Goal: Book appointment/travel/reservation

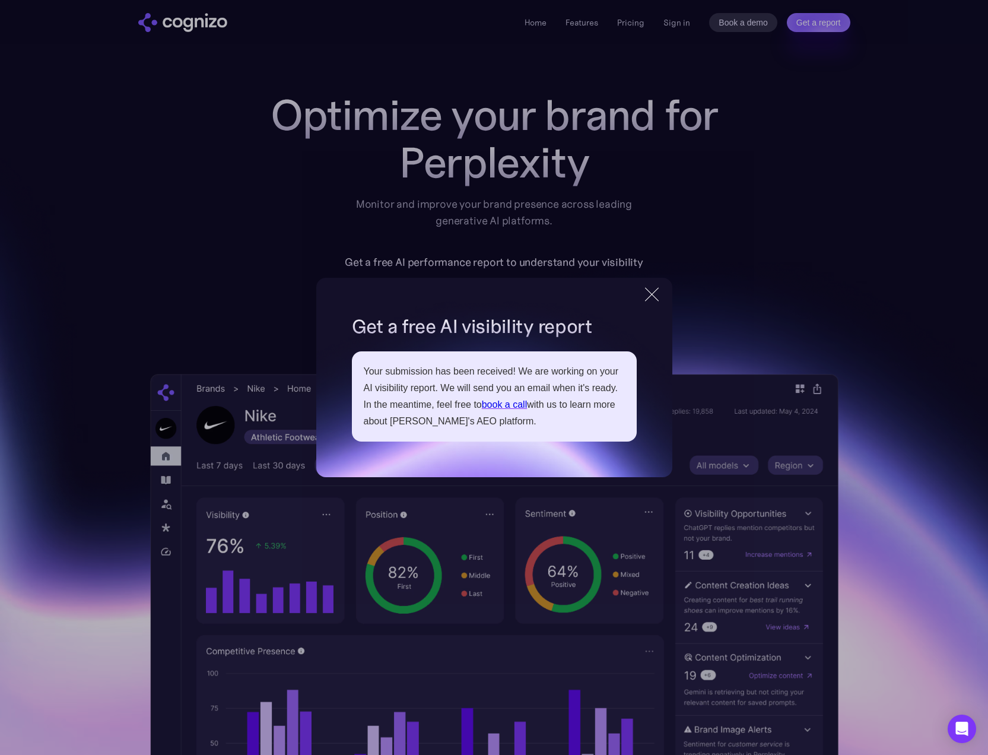
click at [653, 296] on div at bounding box center [652, 294] width 14 height 14
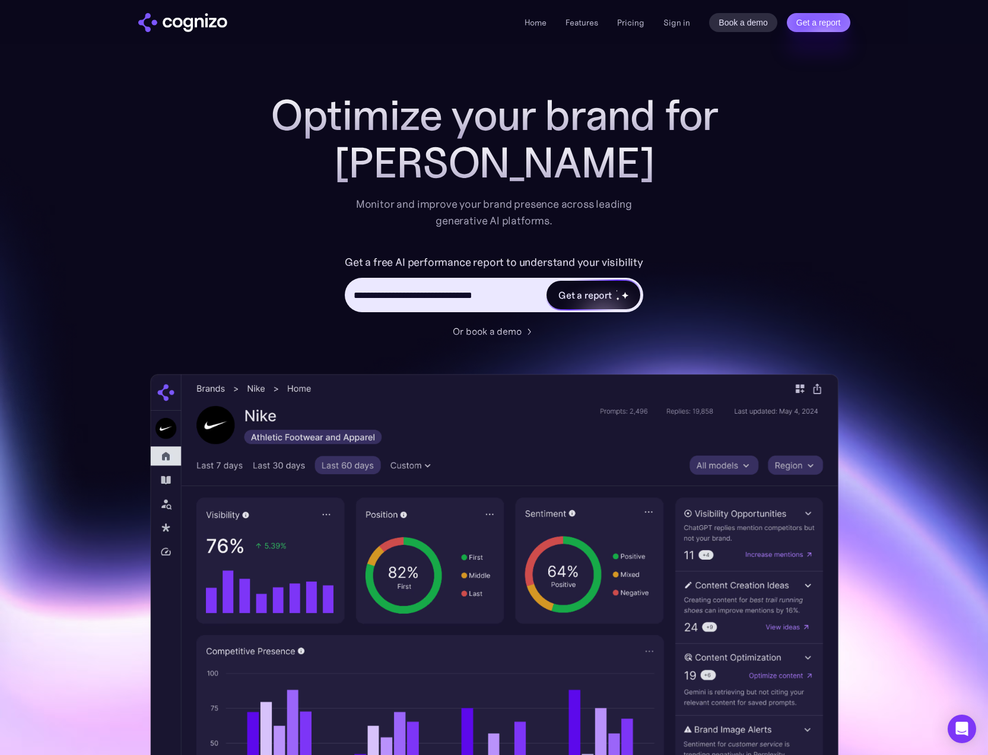
click at [570, 297] on div "Get a report" at bounding box center [584, 295] width 53 height 14
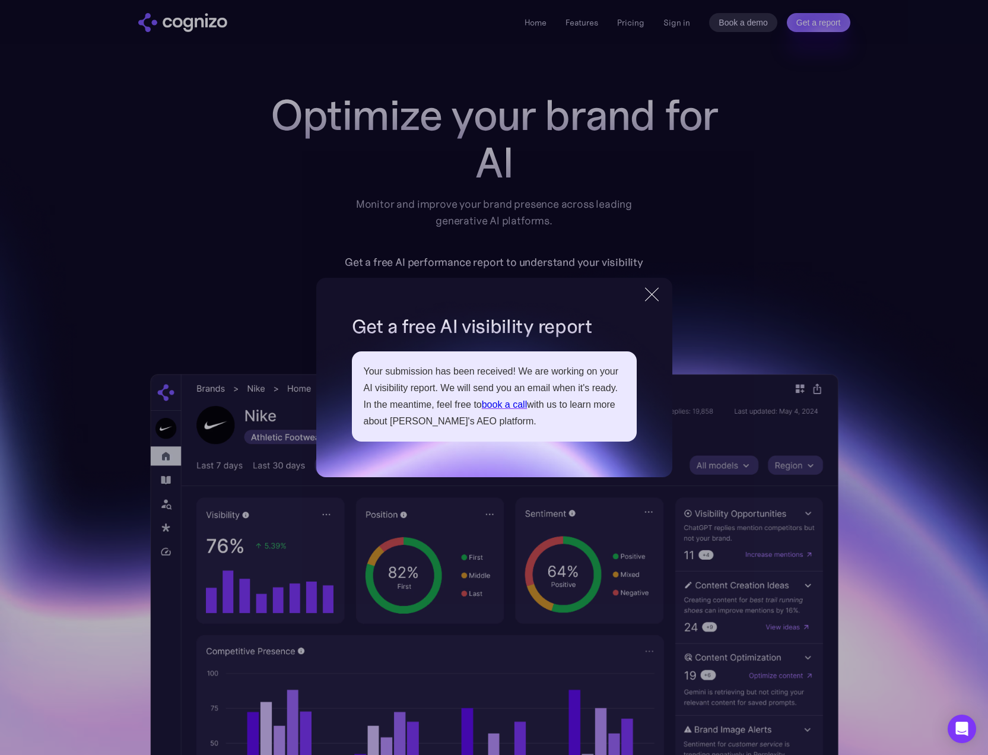
click at [510, 405] on link "book a call" at bounding box center [505, 404] width 46 height 10
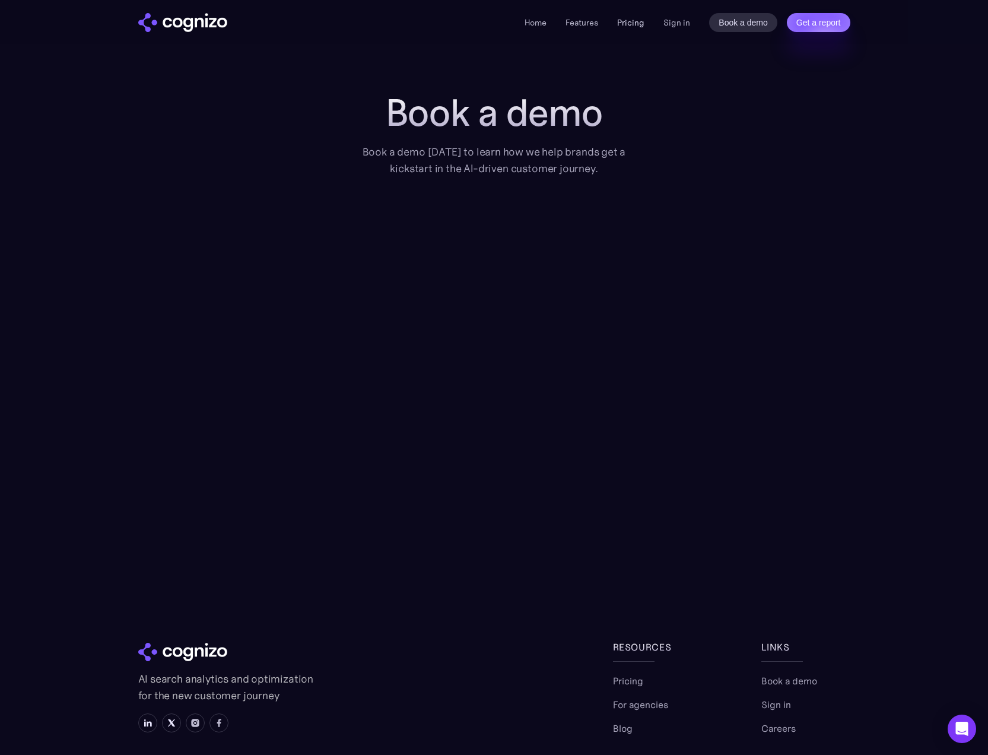
click at [638, 23] on link "Pricing" at bounding box center [630, 22] width 27 height 11
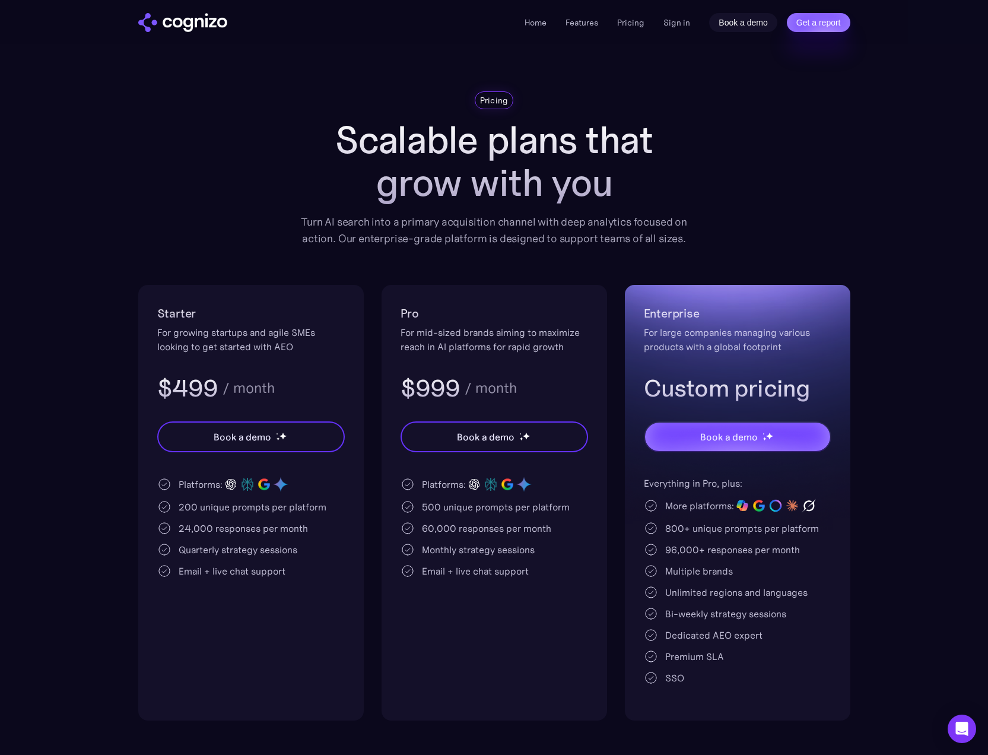
click at [736, 20] on link "Book a demo" at bounding box center [743, 22] width 68 height 19
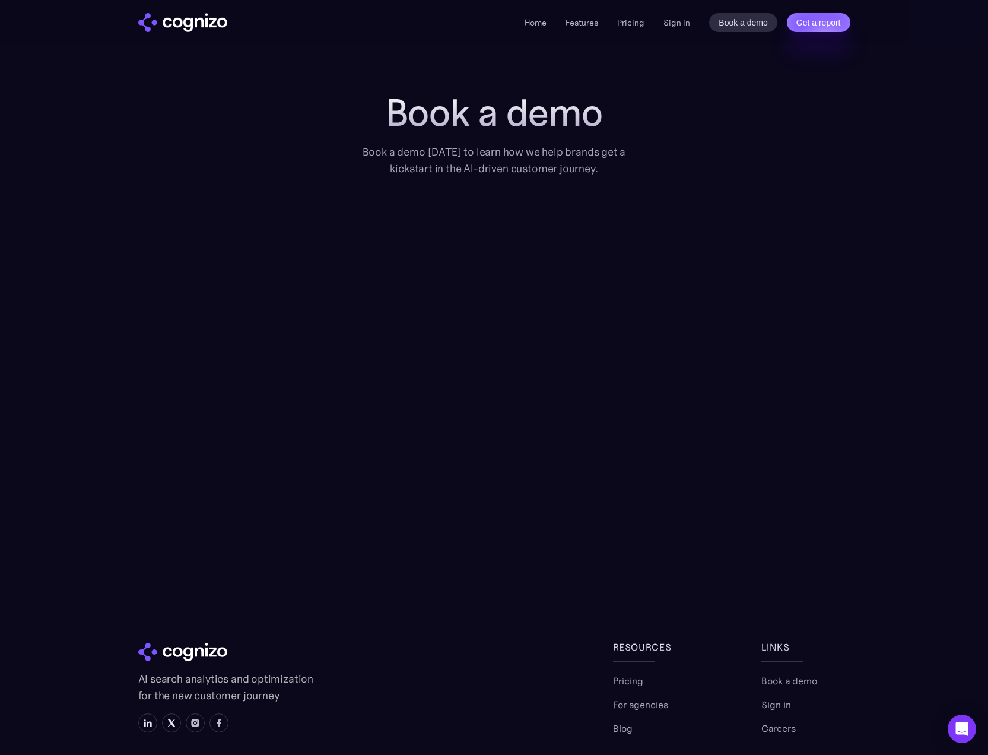
click at [161, 20] on img "home" at bounding box center [182, 22] width 89 height 19
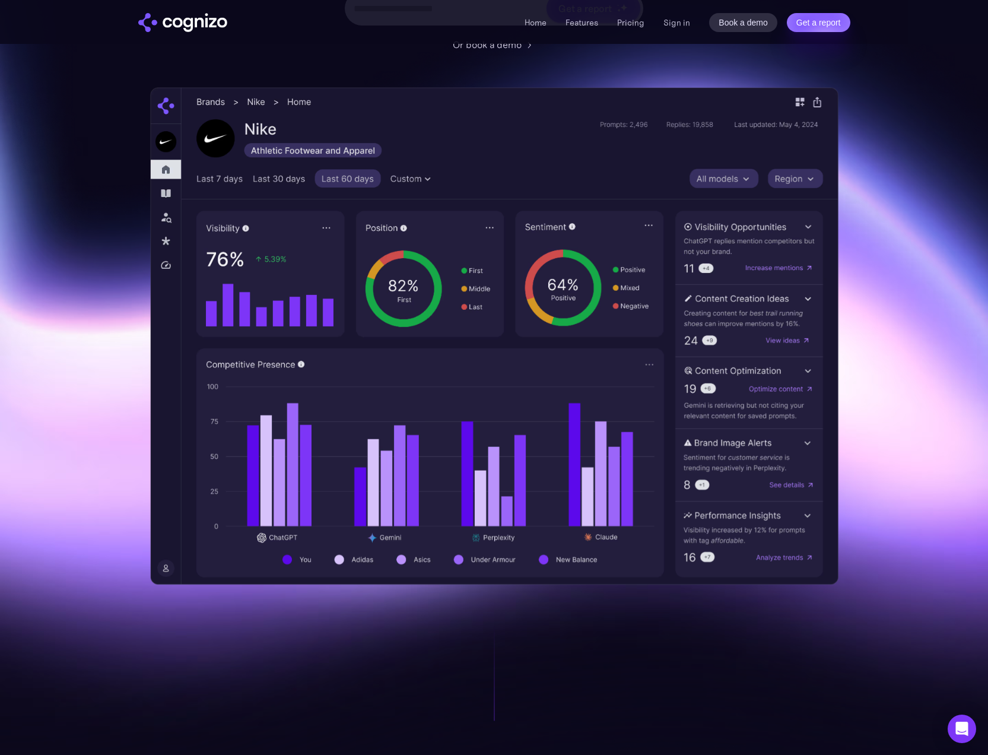
scroll to position [307, 0]
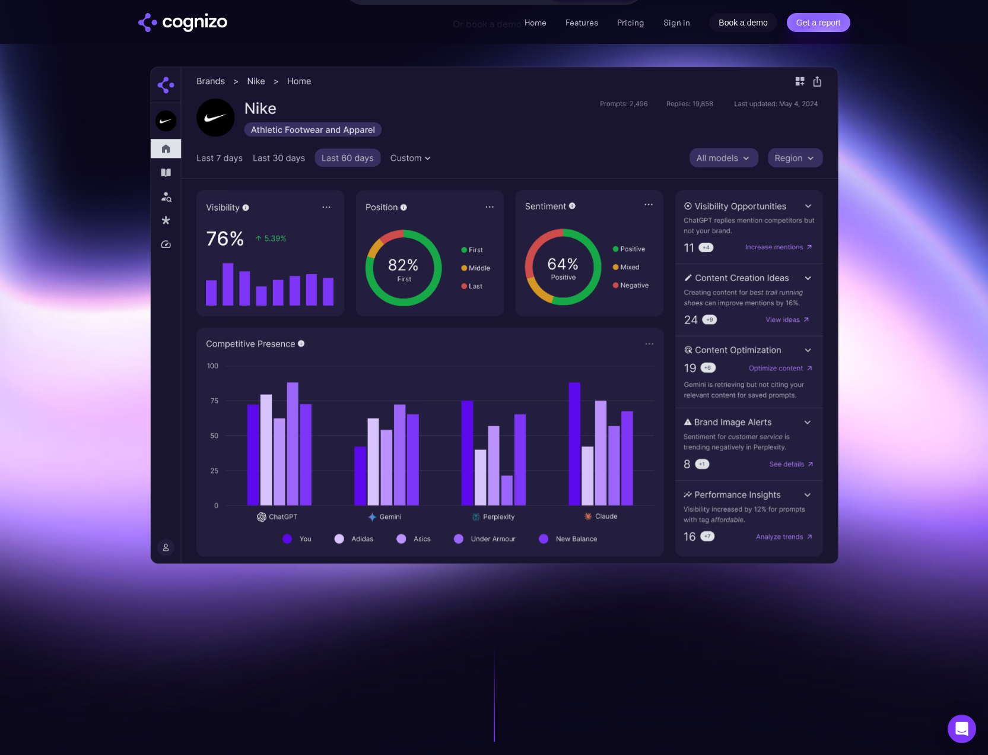
click at [740, 23] on link "Book a demo" at bounding box center [743, 22] width 68 height 19
